Goal: Find contact information: Find contact information

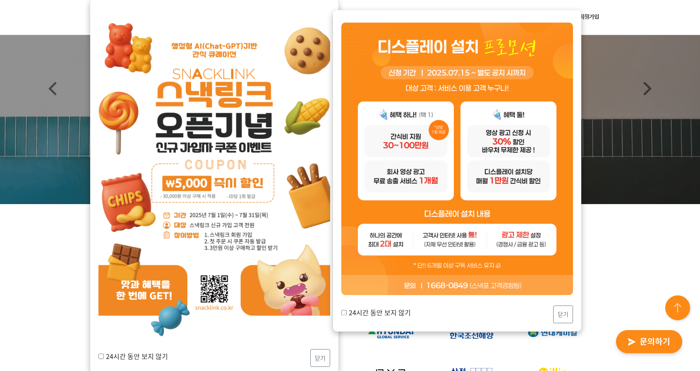
scroll to position [63, 0]
click at [321, 355] on button "닫기" at bounding box center [320, 359] width 20 height 18
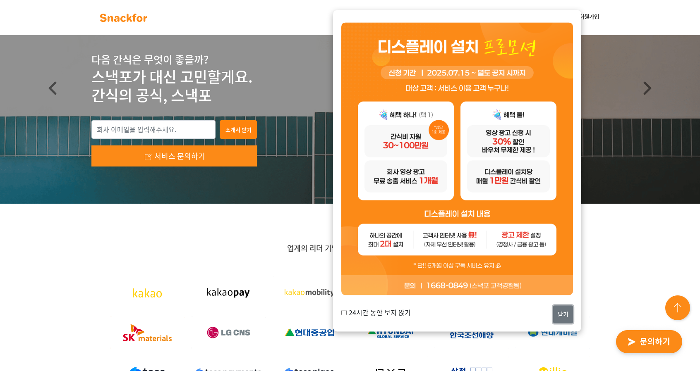
click at [345, 318] on button "닫기" at bounding box center [563, 315] width 20 height 18
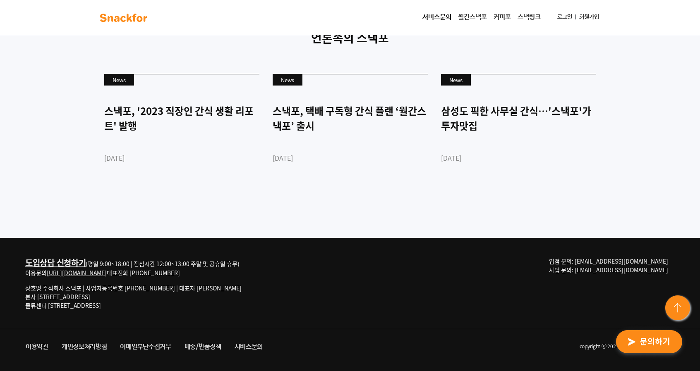
scroll to position [2264, 0]
click at [345, 309] on img at bounding box center [678, 309] width 30 height 30
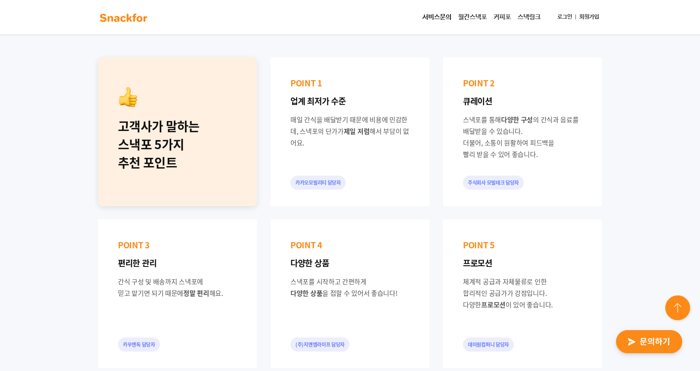
scroll to position [390, 0]
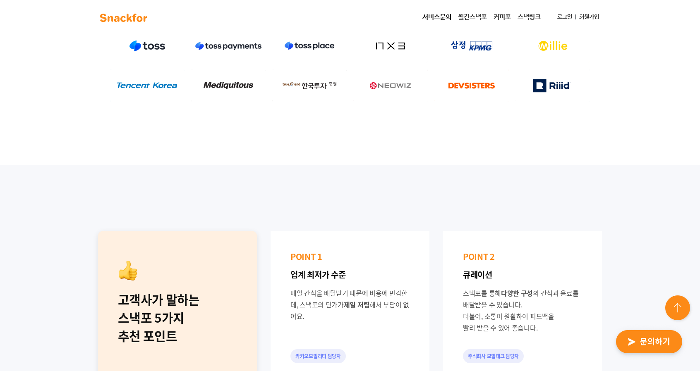
click at [345, 14] on link "서비스문의" at bounding box center [437, 17] width 36 height 17
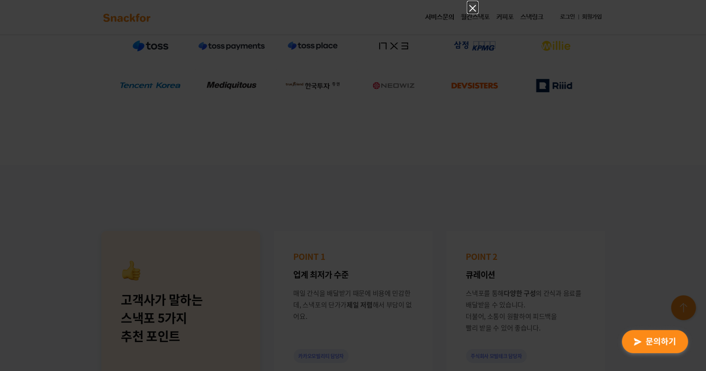
click at [345, 13] on icon "Close" at bounding box center [473, 8] width 10 height 10
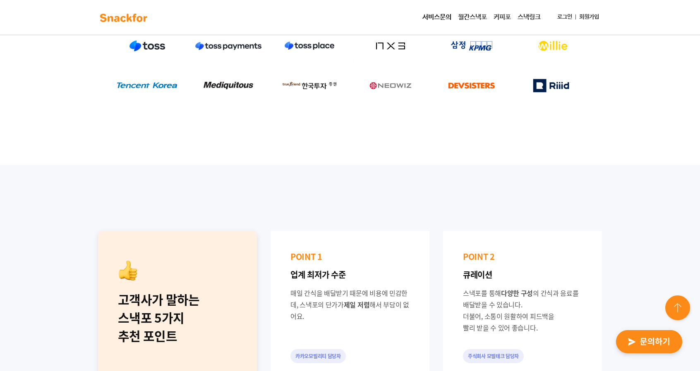
click at [345, 15] on link "스낵링크" at bounding box center [529, 17] width 30 height 17
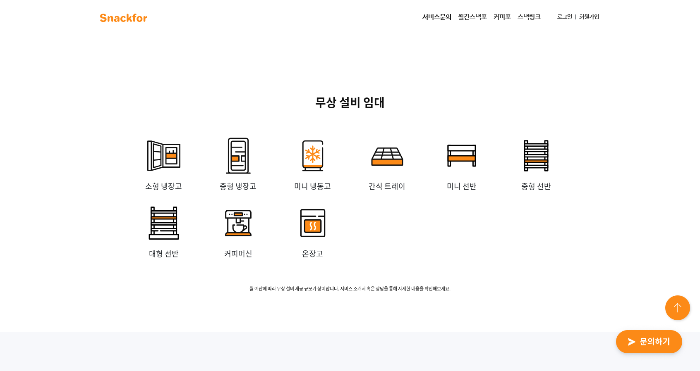
scroll to position [1990, 0]
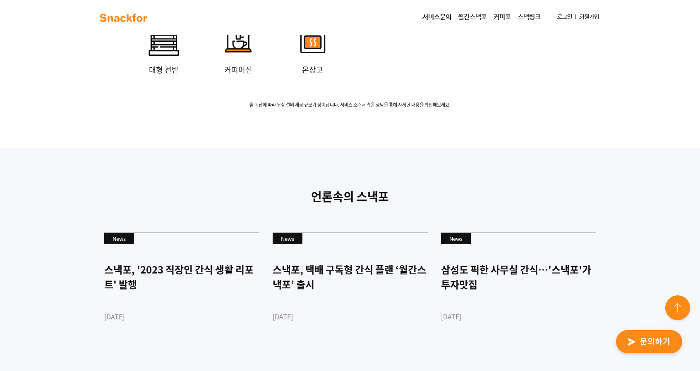
click at [345, 340] on img "button" at bounding box center [648, 342] width 81 height 38
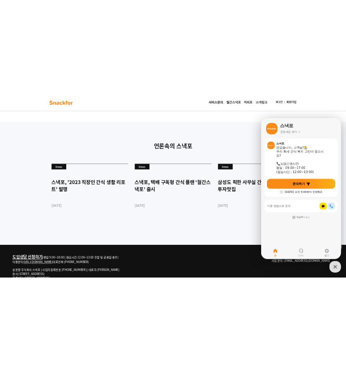
scroll to position [2264, 0]
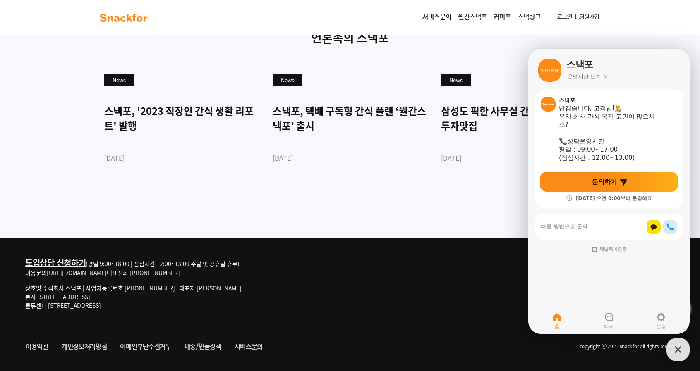
click at [345, 230] on div "언론속의 스낵포 News 스낵포, '2023 직장인 간식 생활 리포트' 발행 [DATE] News 스낵포, 택배 구독형 간식 플랜 ‘월간스낵포…" at bounding box center [350, 114] width 700 height 249
click at [345, 285] on div "도입상담 신청하기 (평일 9:00~18:00 | 점심시간 12:00~13:00 주말 및 공휴일 휴무) 이용문의 [URL][DOMAIN_NAME…" at bounding box center [350, 283] width 662 height 91
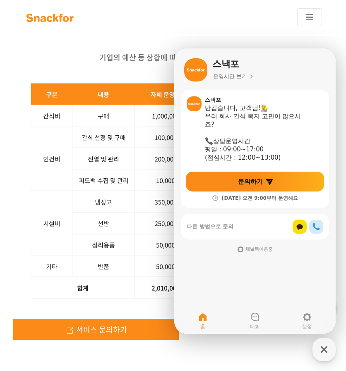
scroll to position [1828, 0]
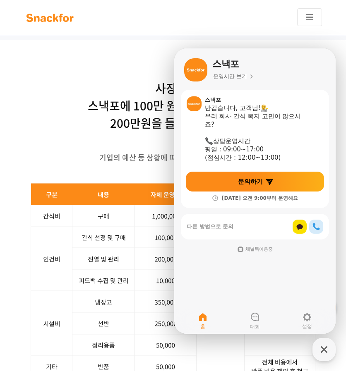
click at [274, 19] on div "서비스문의 월간스낵포 커피포 스낵링크 로그인 회원가입" at bounding box center [173, 17] width 298 height 18
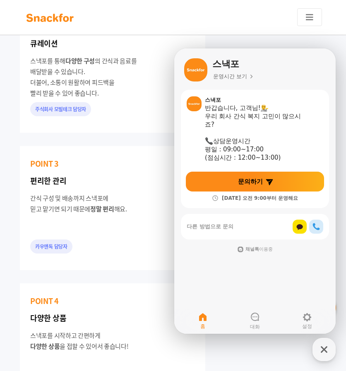
scroll to position [1019, 0]
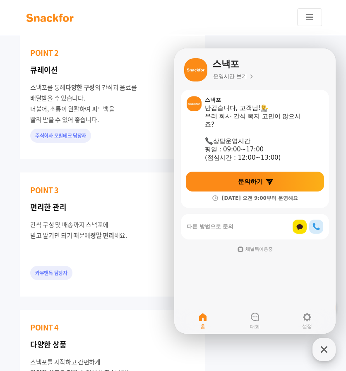
click at [322, 355] on icon "button" at bounding box center [323, 349] width 15 height 15
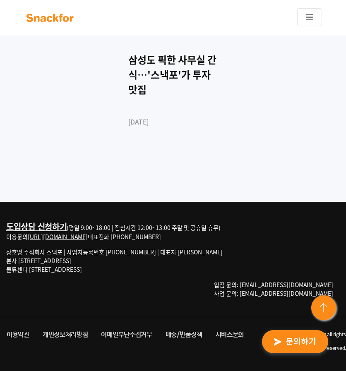
scroll to position [3199, 0]
drag, startPoint x: 336, startPoint y: 251, endPoint x: 285, endPoint y: 252, distance: 51.3
click at [285, 280] on p "입점 문의: [EMAIL_ADDRESS][DOMAIN_NAME] 사업 문의: [EMAIL_ADDRESS][DOMAIN_NAME]" at bounding box center [277, 288] width 126 height 17
copy span "[EMAIL_ADDRESS][DOMAIN_NAME]"
drag, startPoint x: 335, startPoint y: 257, endPoint x: 283, endPoint y: 263, distance: 52.8
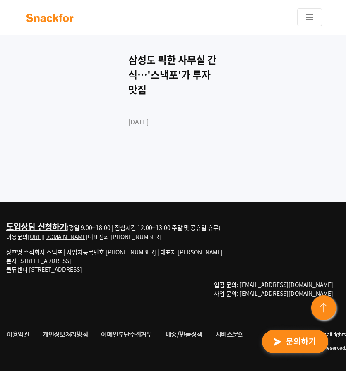
click at [283, 280] on p "입점 문의: [EMAIL_ADDRESS][DOMAIN_NAME] 사업 문의: [EMAIL_ADDRESS][DOMAIN_NAME]" at bounding box center [277, 288] width 126 height 17
copy span "[EMAIL_ADDRESS][DOMAIN_NAME]"
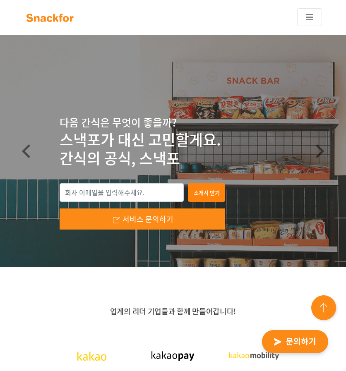
scroll to position [1, 0]
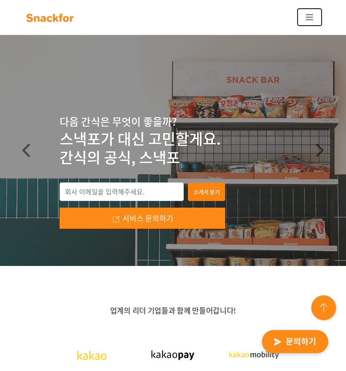
click at [308, 12] on button "Toggle navigation" at bounding box center [309, 17] width 25 height 18
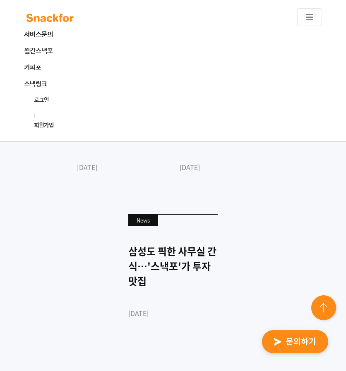
scroll to position [2960, 0]
